Goal: Information Seeking & Learning: Learn about a topic

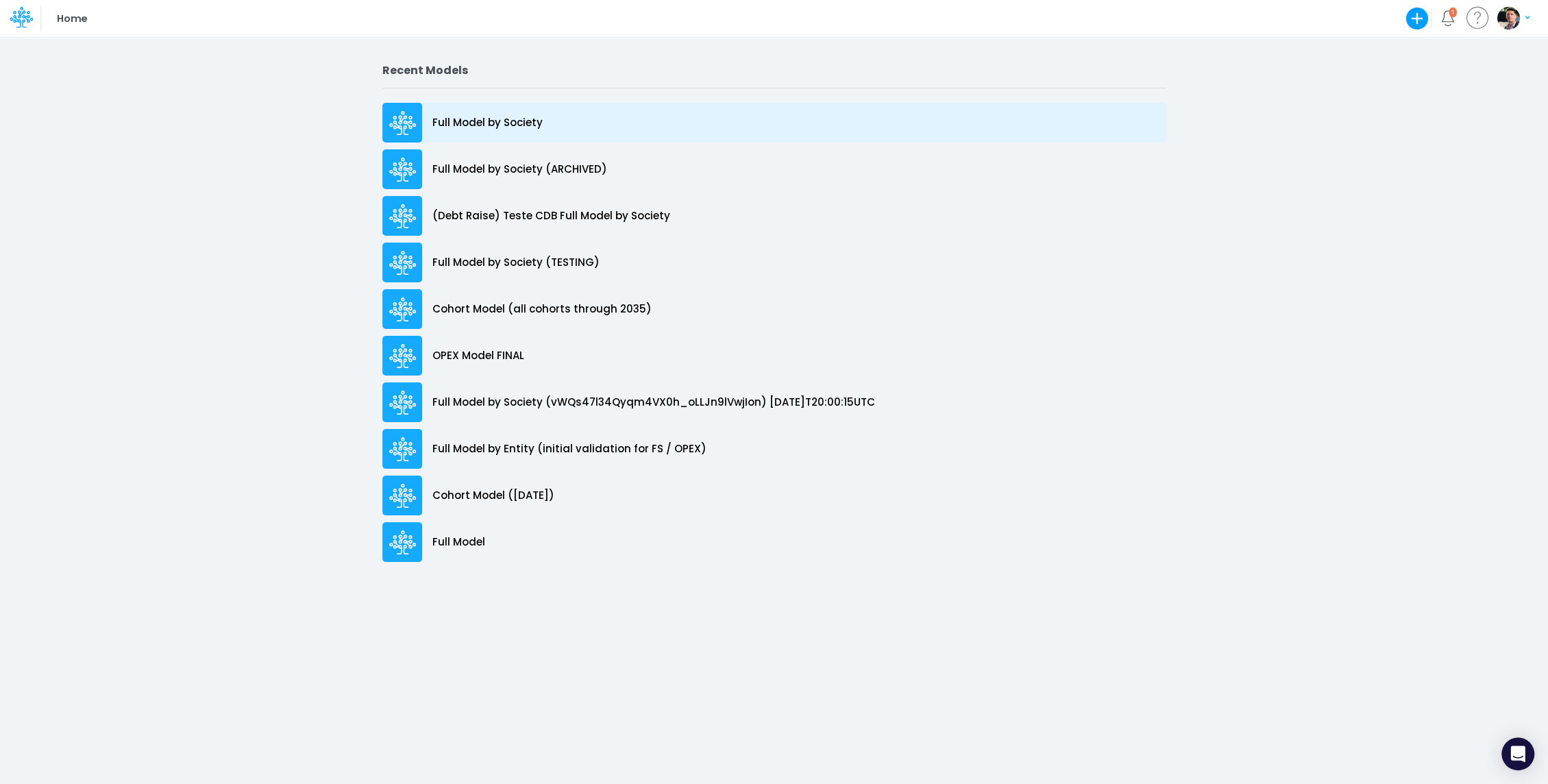
click at [489, 119] on p "Full Model by Society" at bounding box center [487, 122] width 111 height 16
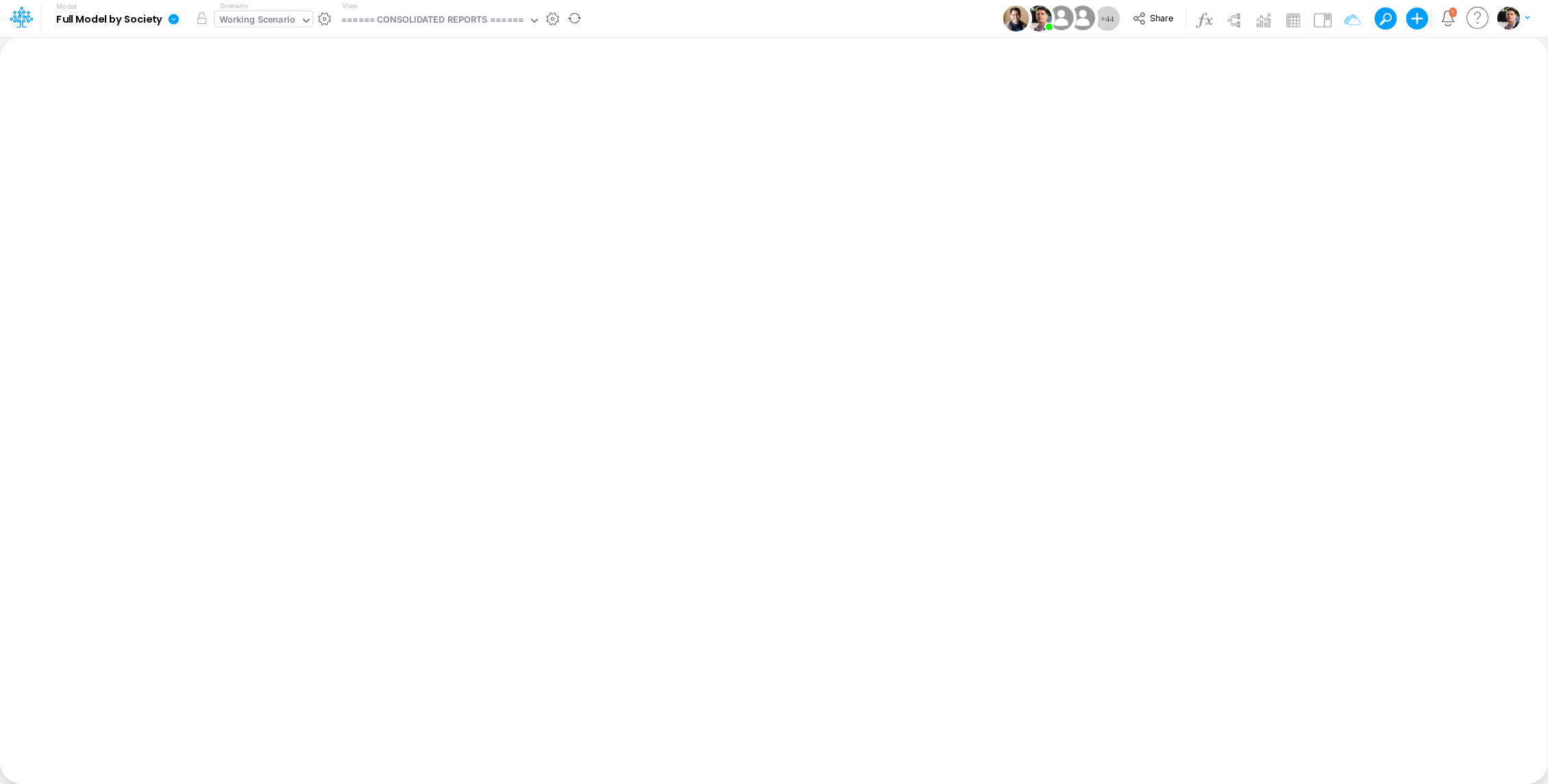
click at [272, 21] on div "Working Scenario" at bounding box center [257, 21] width 76 height 16
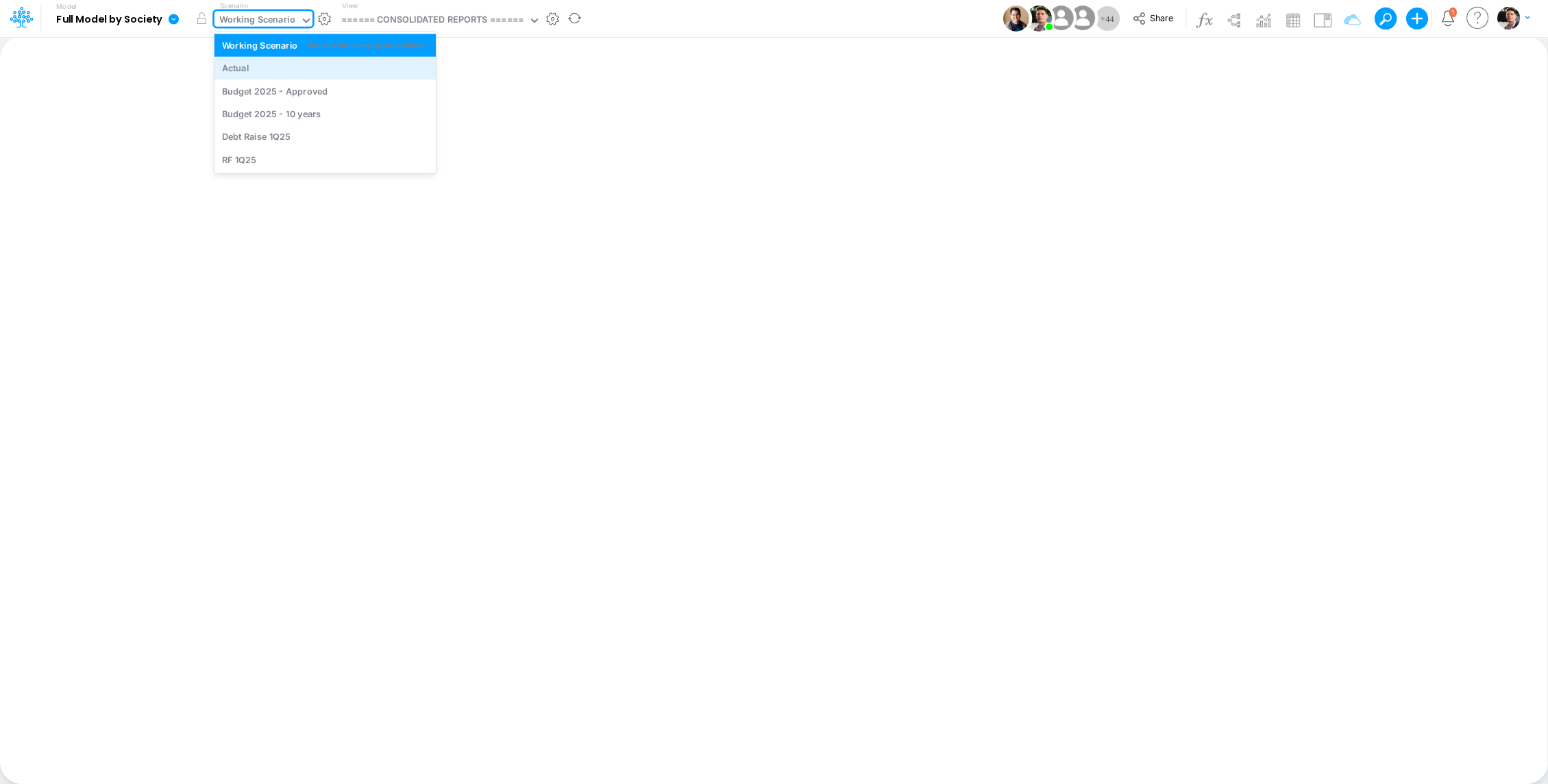
click at [258, 67] on div "Actual" at bounding box center [325, 68] width 206 height 13
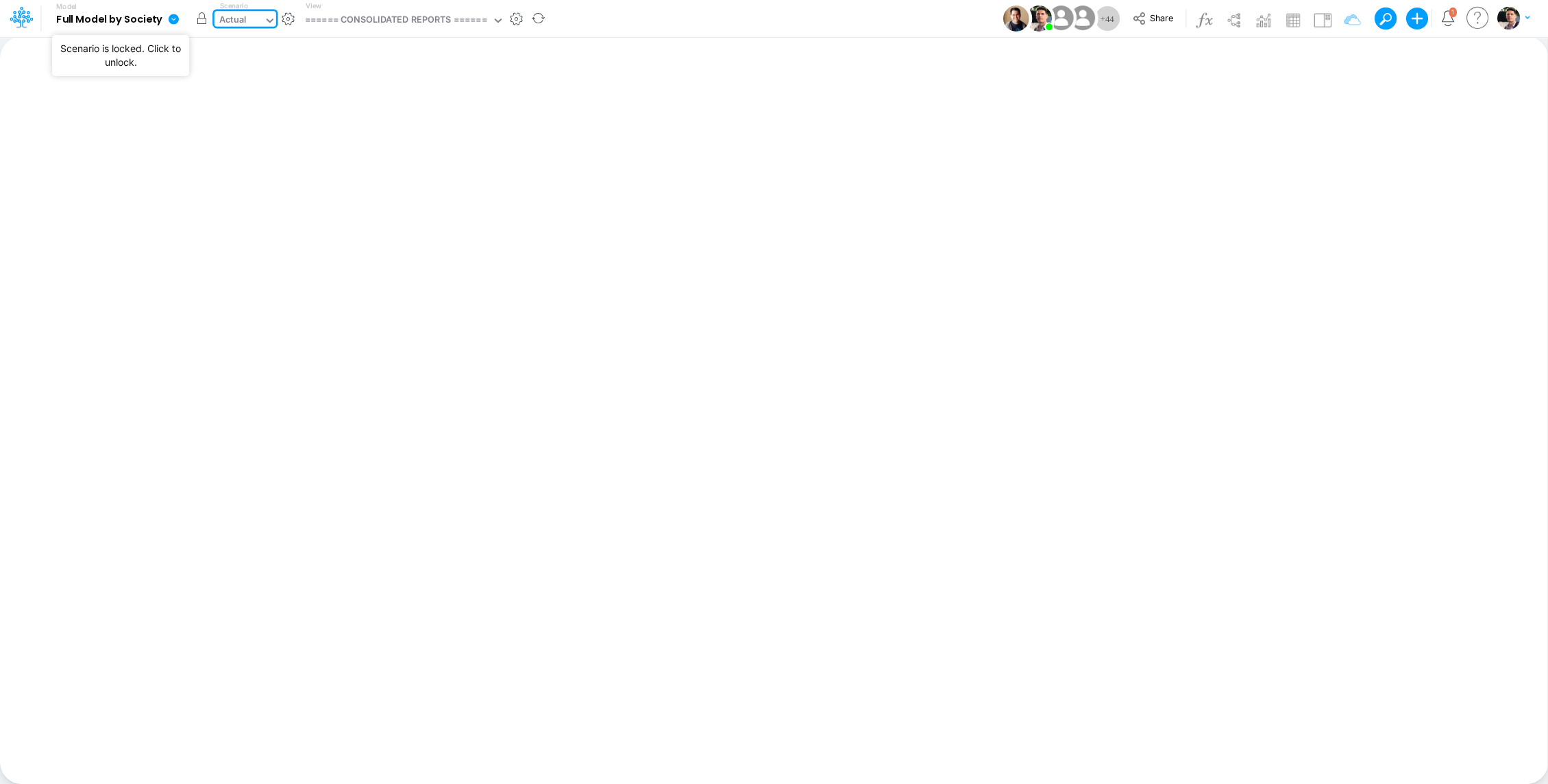
click at [202, 21] on button "button" at bounding box center [202, 18] width 25 height 24
click at [396, 20] on div "====== CONSOLIDATED REPORTS ======" at bounding box center [396, 21] width 182 height 16
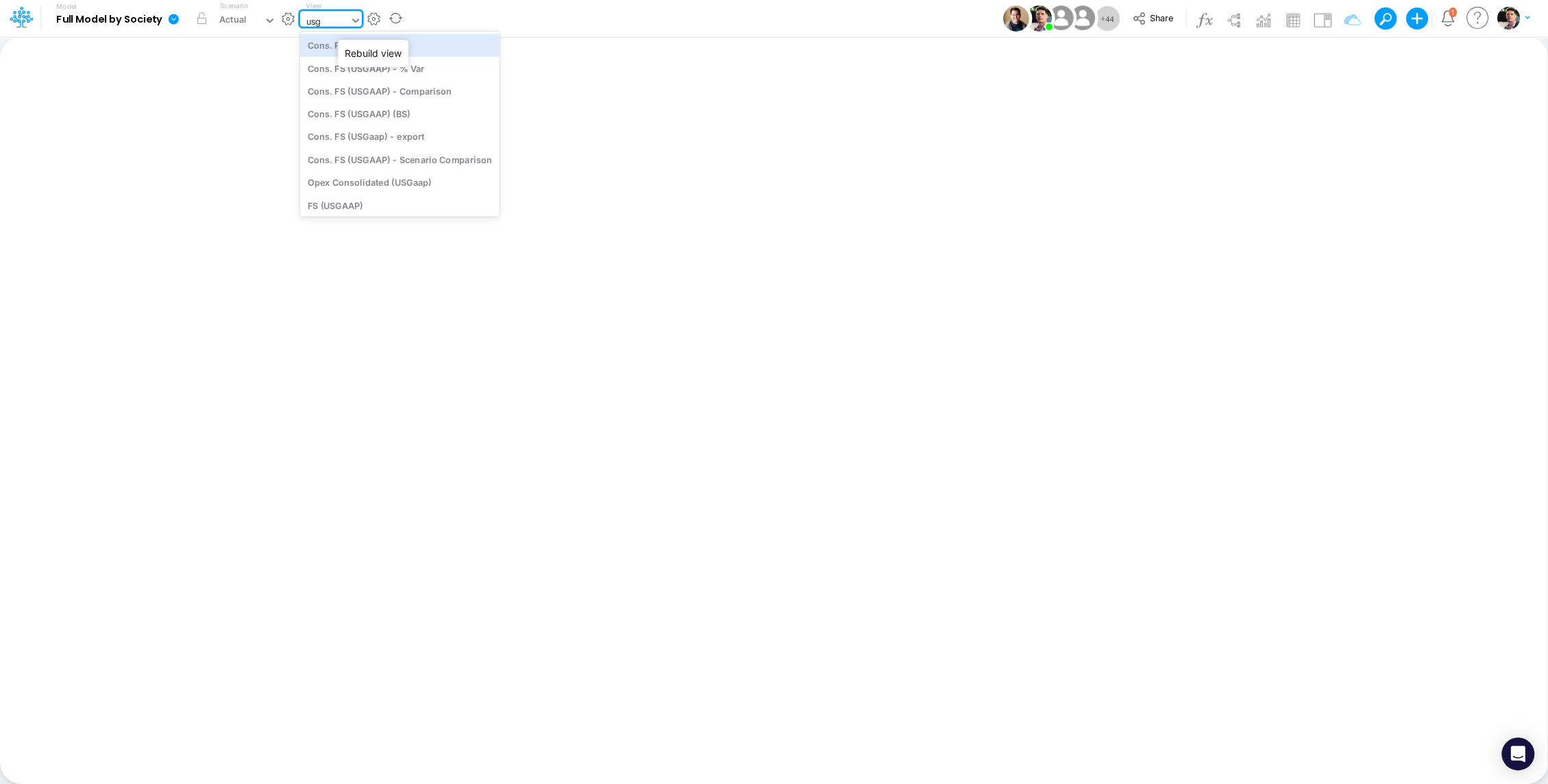
type input "usga"
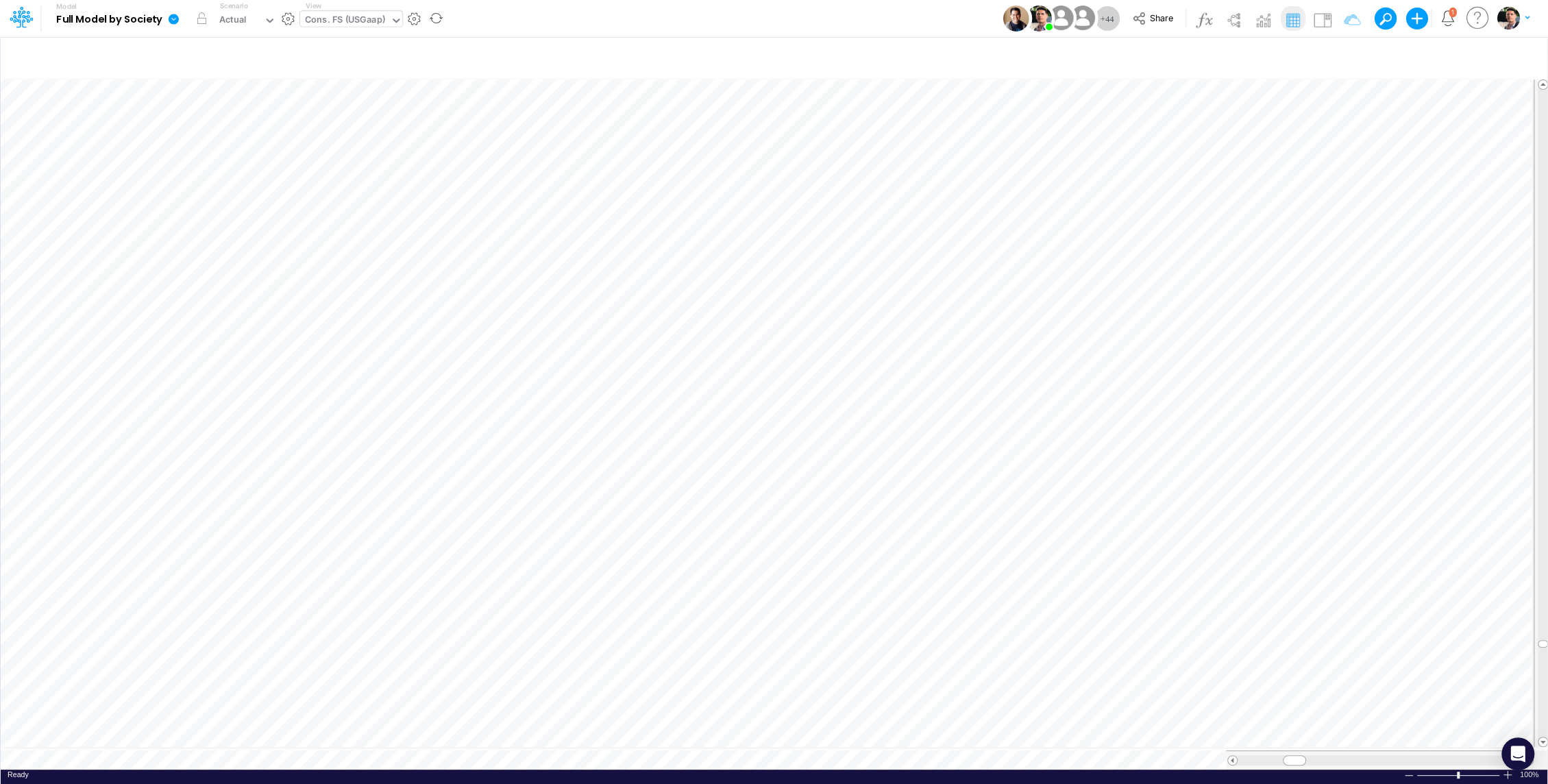
scroll to position [6, 1]
